Goal: Information Seeking & Learning: Learn about a topic

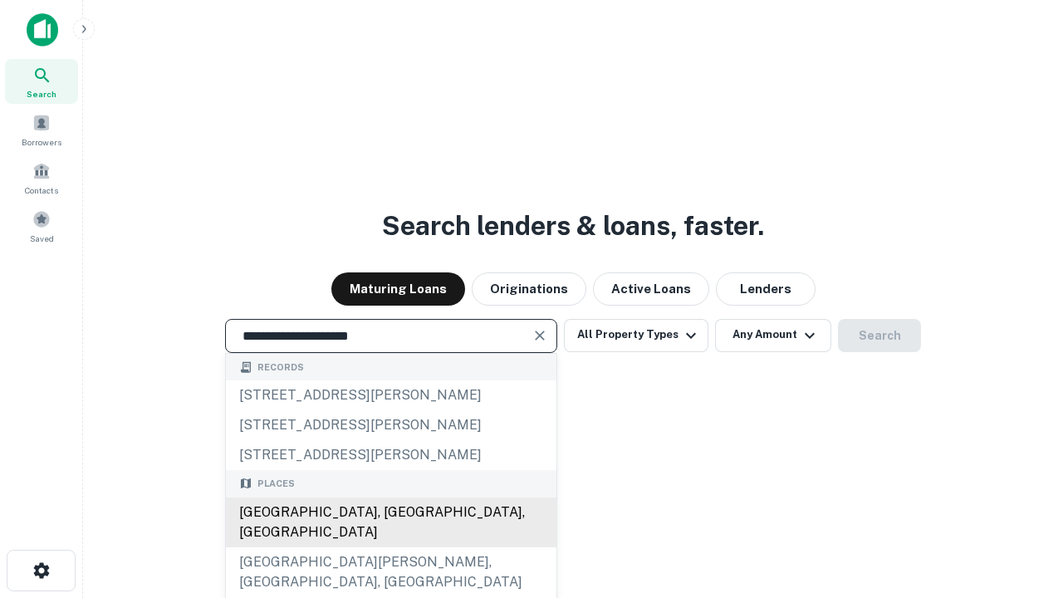
click at [390, 548] on div "[GEOGRAPHIC_DATA], [GEOGRAPHIC_DATA], [GEOGRAPHIC_DATA]" at bounding box center [391, 523] width 331 height 50
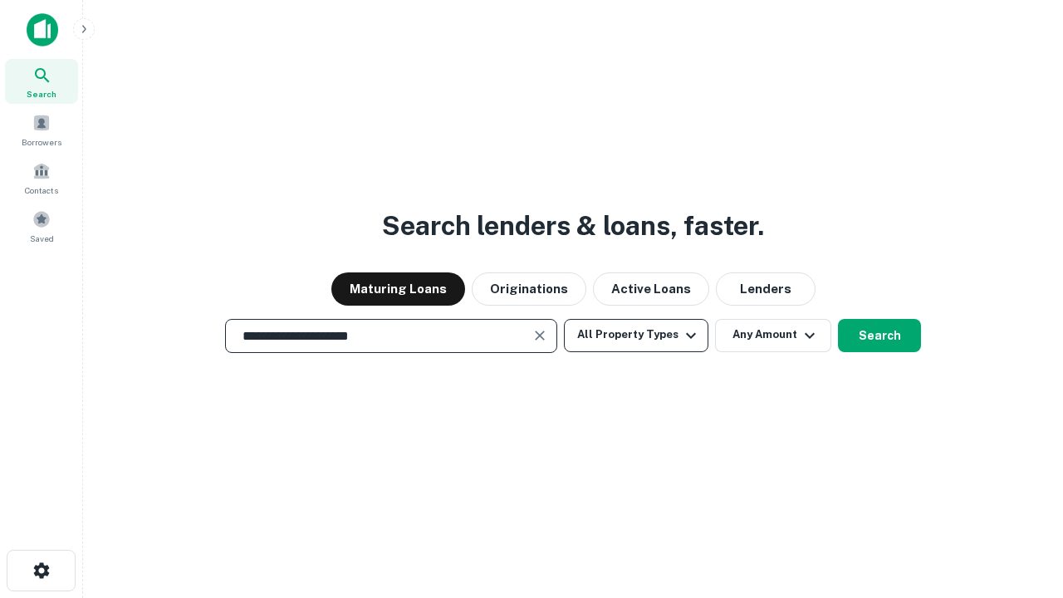
type input "**********"
click at [636, 335] on button "All Property Types" at bounding box center [636, 335] width 145 height 33
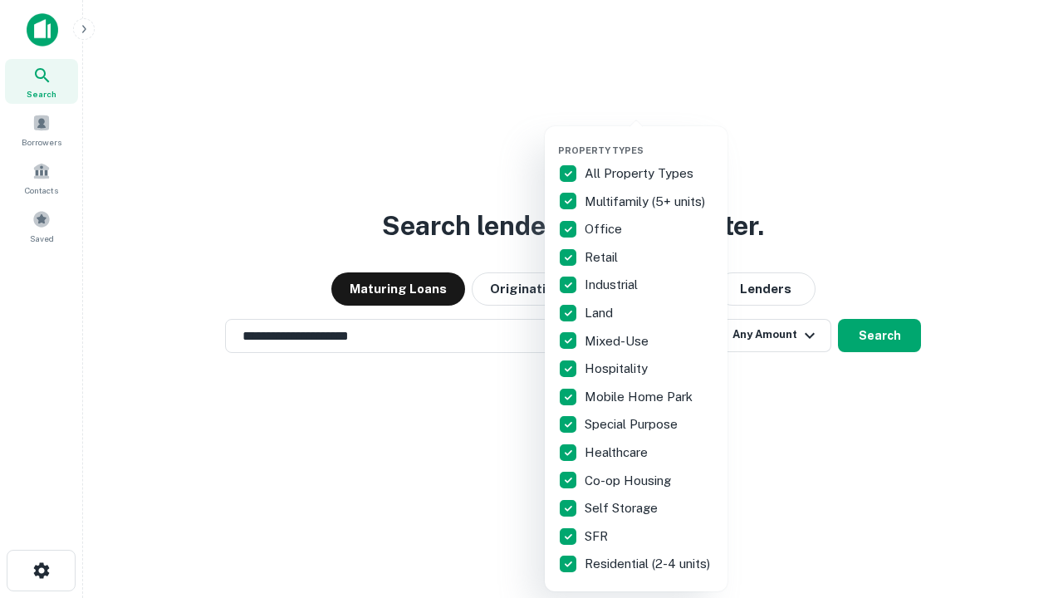
click at [650, 140] on button "button" at bounding box center [649, 140] width 183 height 1
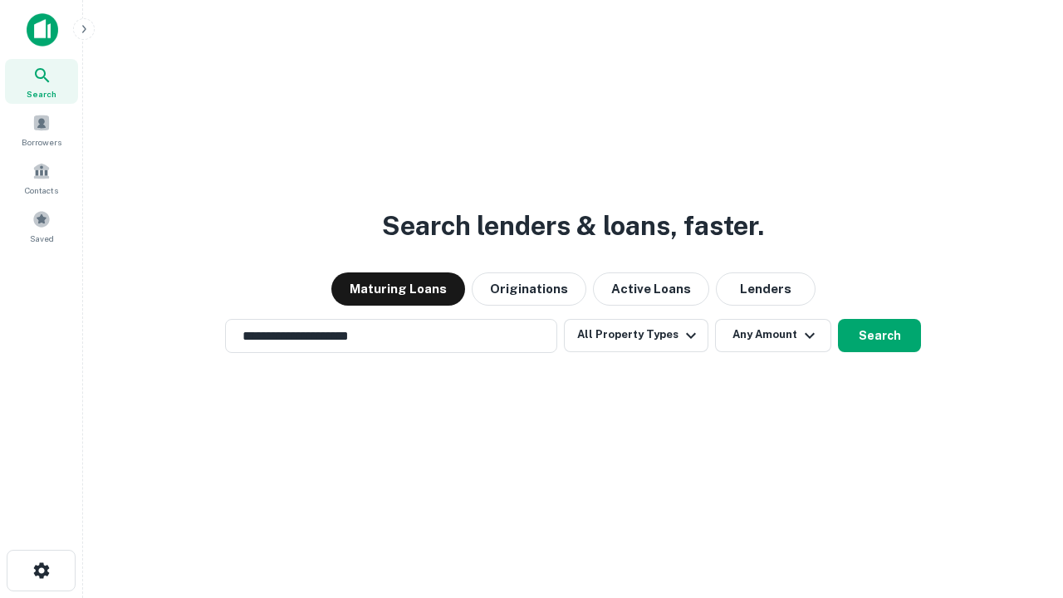
scroll to position [10, 200]
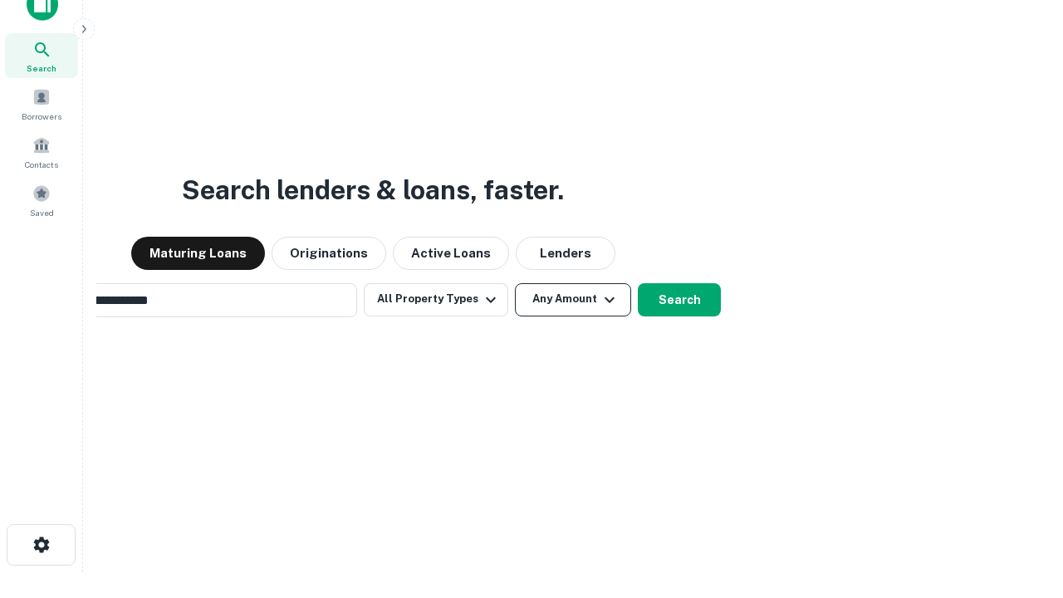
click at [515, 283] on button "Any Amount" at bounding box center [573, 299] width 116 height 33
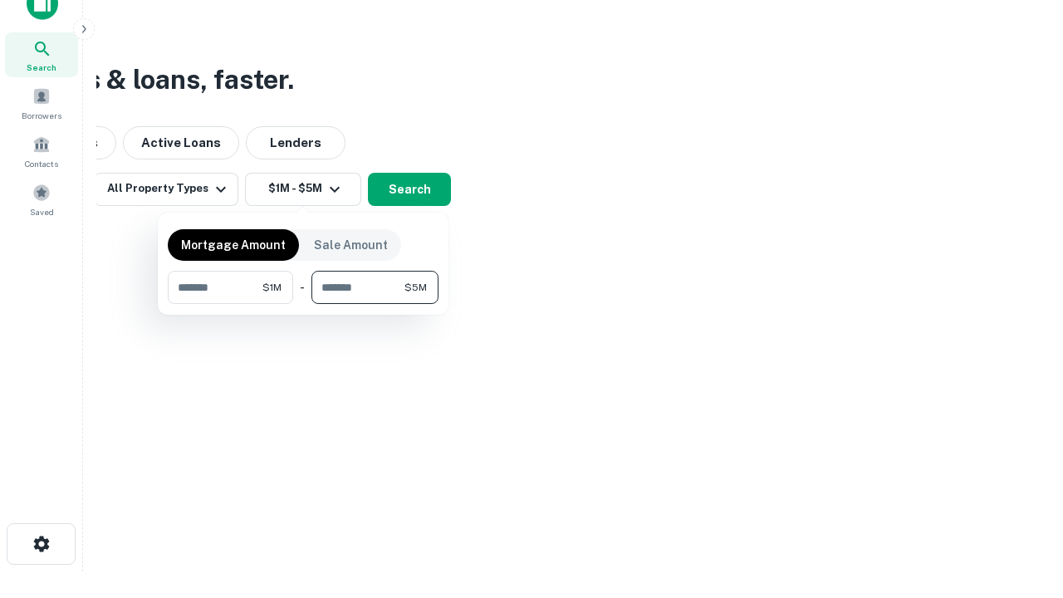
type input "*******"
click at [303, 304] on button "button" at bounding box center [303, 304] width 271 height 1
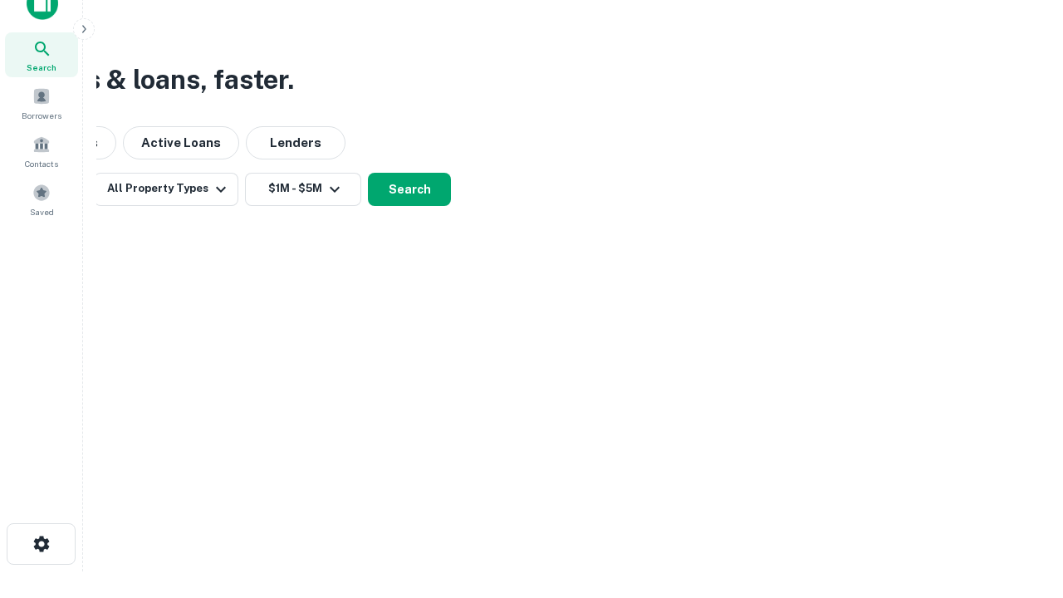
scroll to position [10, 307]
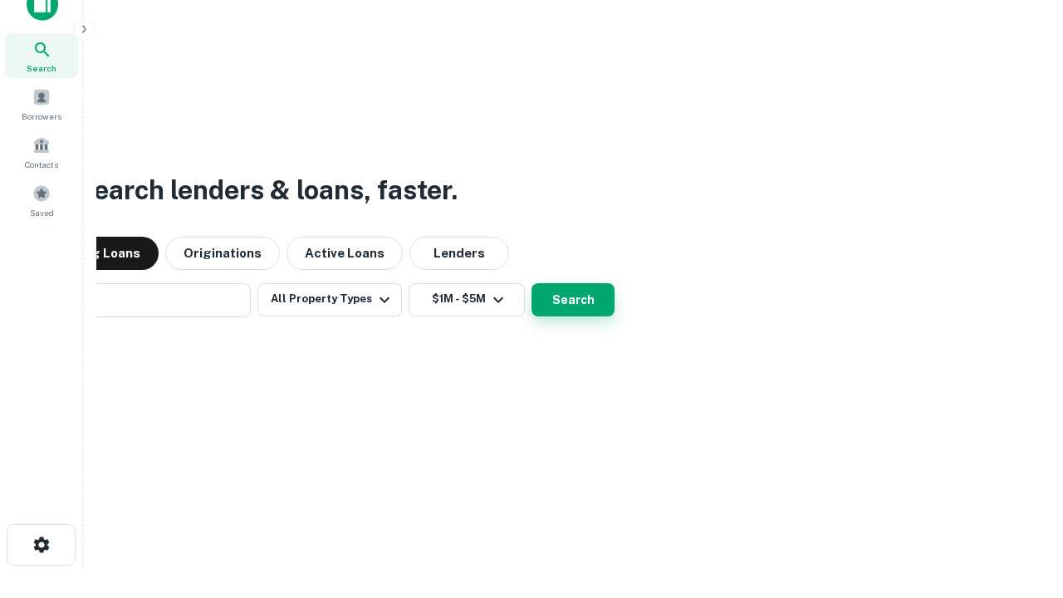
click at [532, 283] on button "Search" at bounding box center [573, 299] width 83 height 33
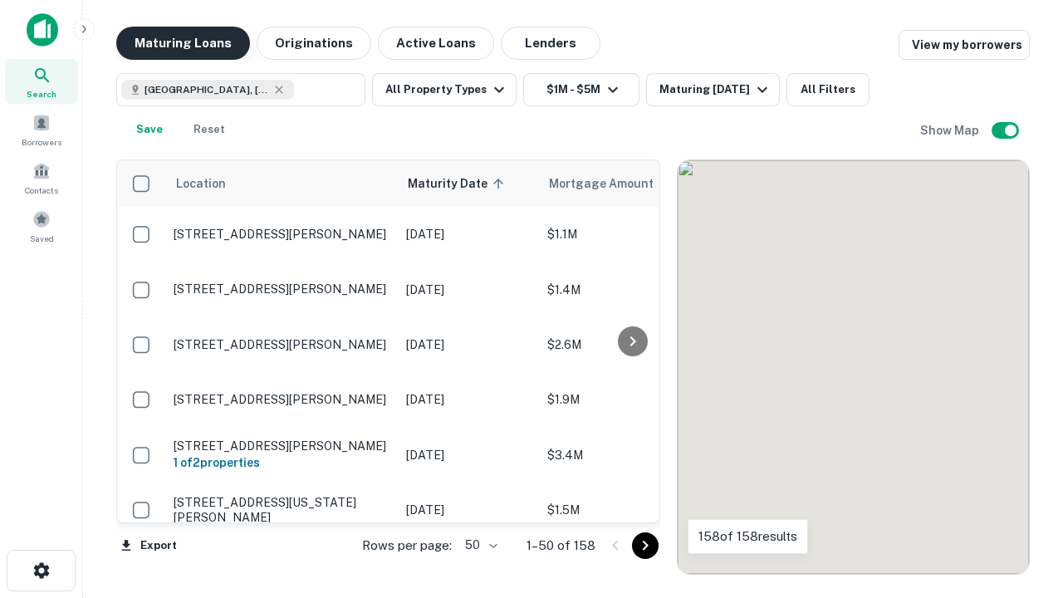
click at [183, 43] on button "Maturing Loans" at bounding box center [183, 43] width 134 height 33
